Goal: Information Seeking & Learning: Find specific fact

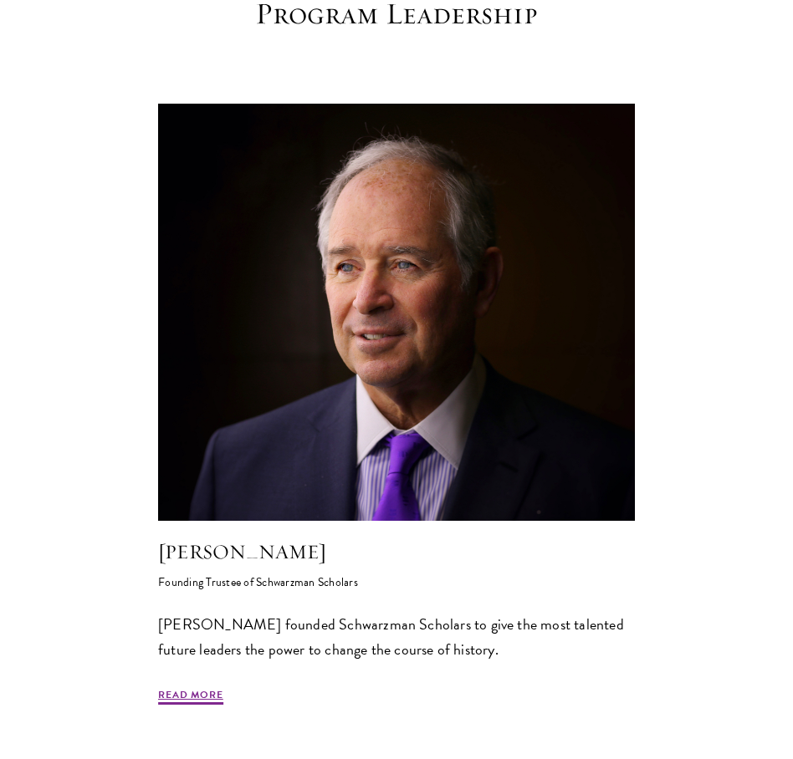
scroll to position [669, 0]
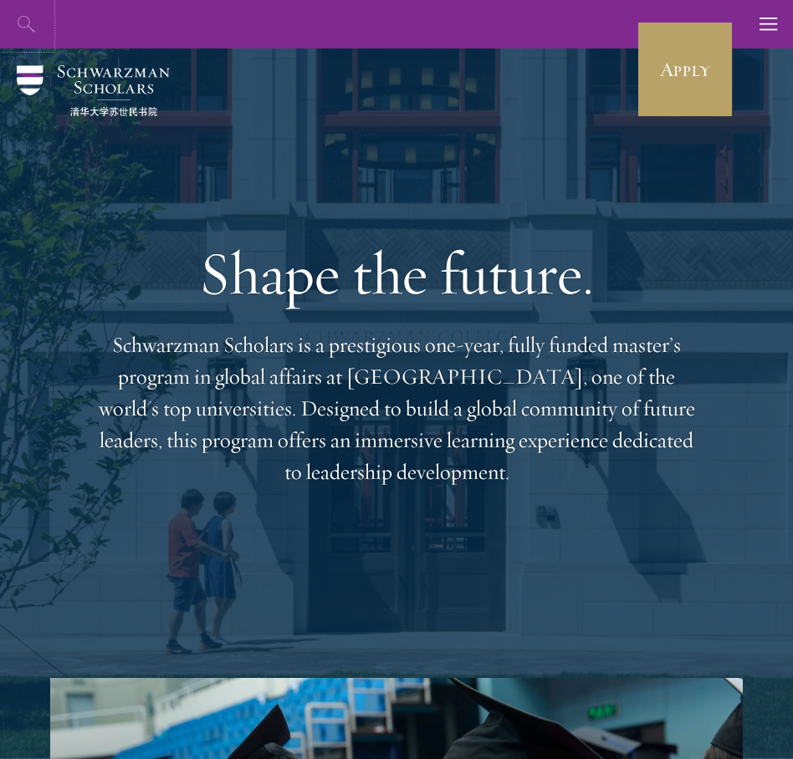
click at [15, 26] on button "button" at bounding box center [27, 24] width 49 height 49
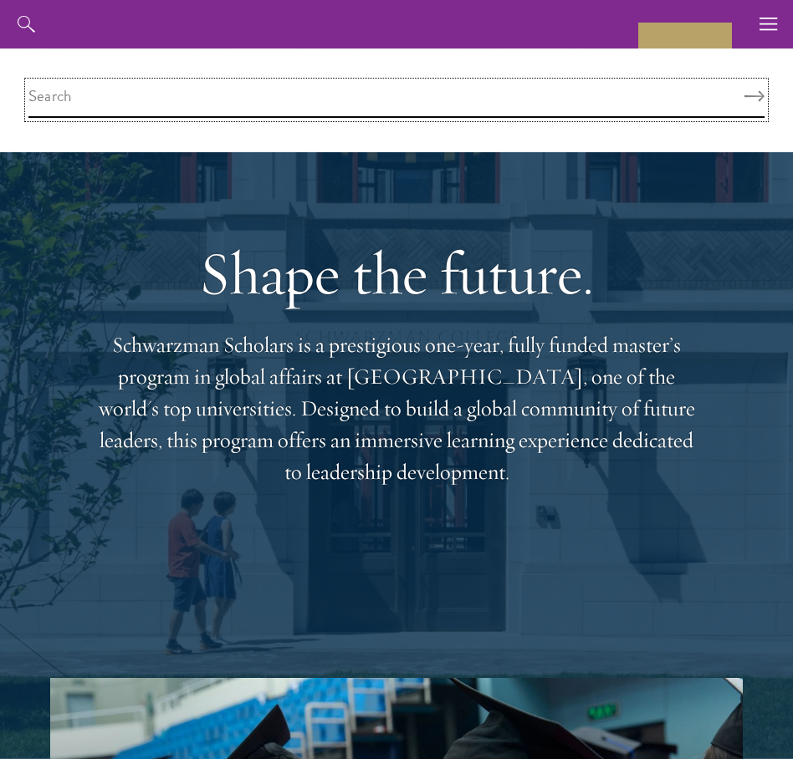
click at [247, 92] on input "search" at bounding box center [396, 100] width 736 height 36
type input "advisory board"
click at [744, 91] on button "Search" at bounding box center [754, 97] width 20 height 12
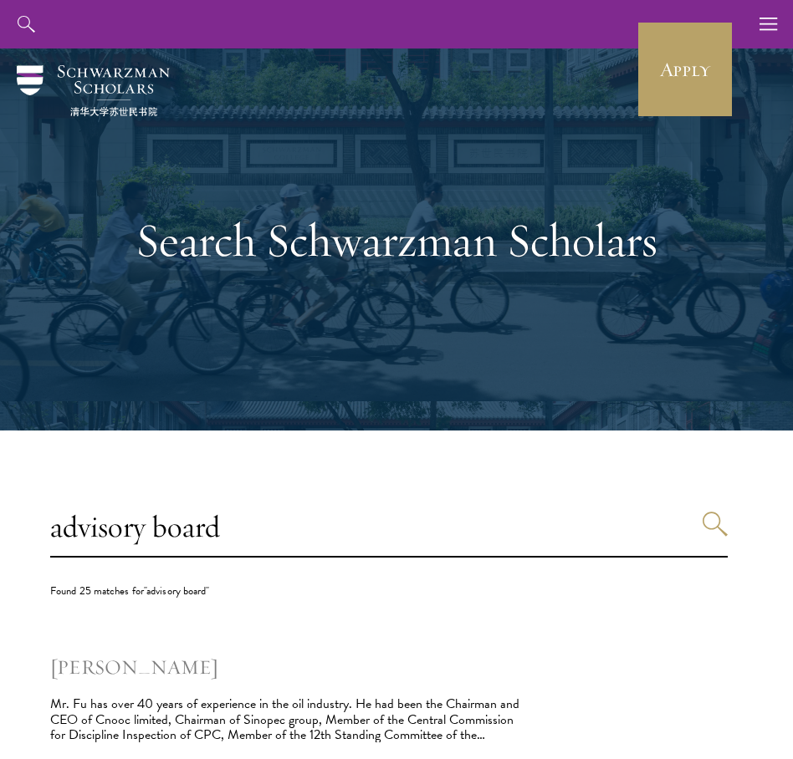
scroll to position [167, 0]
